Goal: Information Seeking & Learning: Learn about a topic

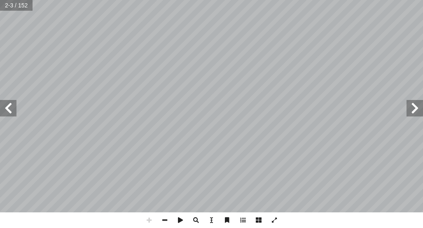
click at [11, 110] on span at bounding box center [8, 108] width 16 height 16
click at [8, 112] on span at bounding box center [8, 108] width 16 height 16
click at [14, 107] on span at bounding box center [8, 108] width 16 height 16
click at [5, 114] on span at bounding box center [8, 108] width 16 height 16
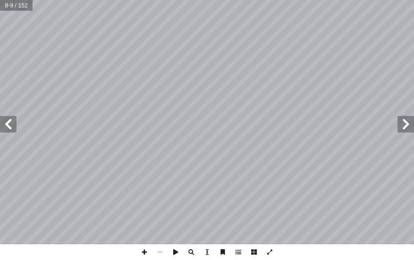
click at [14, 124] on span at bounding box center [8, 124] width 16 height 16
click at [12, 122] on span at bounding box center [8, 124] width 16 height 16
click at [5, 122] on span at bounding box center [8, 124] width 16 height 16
click at [6, 120] on span at bounding box center [8, 124] width 16 height 16
click at [6, 116] on span at bounding box center [8, 124] width 16 height 16
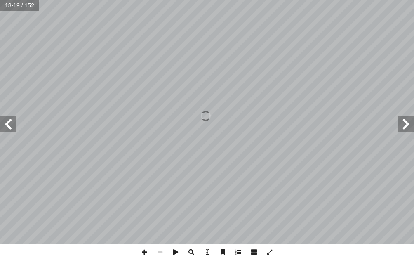
click at [7, 119] on span at bounding box center [8, 124] width 16 height 16
click at [3, 125] on span at bounding box center [8, 124] width 16 height 16
click at [2, 129] on span at bounding box center [8, 124] width 16 height 16
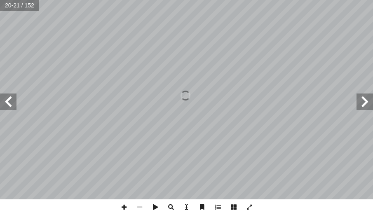
click at [15, 96] on span at bounding box center [8, 102] width 16 height 16
click at [5, 109] on span at bounding box center [8, 102] width 16 height 16
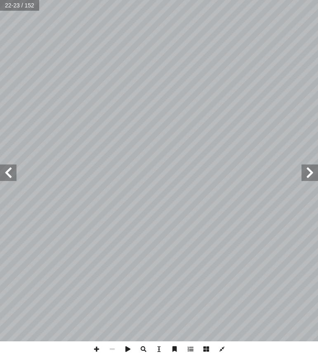
click at [7, 168] on span at bounding box center [8, 172] width 16 height 16
click at [15, 166] on span at bounding box center [8, 172] width 16 height 16
click at [5, 170] on span at bounding box center [8, 172] width 16 height 16
click at [308, 173] on span at bounding box center [309, 172] width 16 height 16
click at [303, 172] on span at bounding box center [309, 172] width 16 height 16
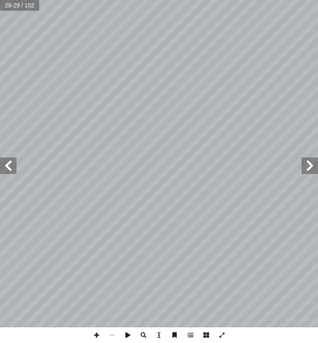
click at [309, 161] on span at bounding box center [309, 165] width 16 height 16
click at [314, 162] on span at bounding box center [309, 165] width 16 height 16
click at [10, 166] on span at bounding box center [8, 165] width 16 height 16
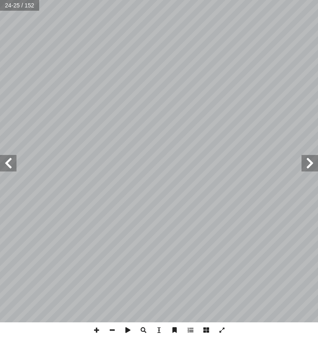
click at [306, 164] on span at bounding box center [309, 163] width 16 height 16
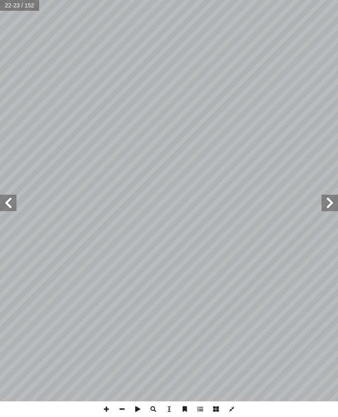
click at [4, 337] on div "1 ٨ : ِّ ص َّ دي الن َ ي َ ن ْ ي َ ب انية ّ الث ِ س ُ ل َ د ْ ن � � ْ ا� ِ ب � …" at bounding box center [169, 208] width 338 height 417
